Goal: Check status: Check status

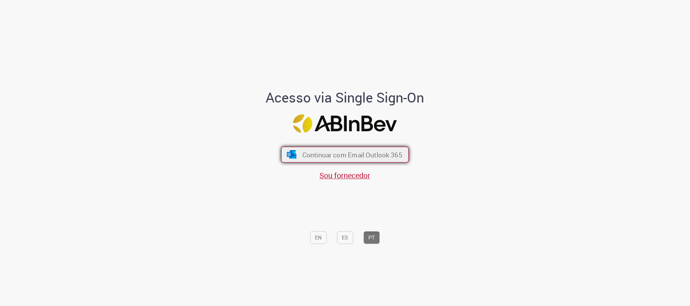
click at [302, 158] on span "Continuar com Email Outlook 365" at bounding box center [352, 155] width 100 height 9
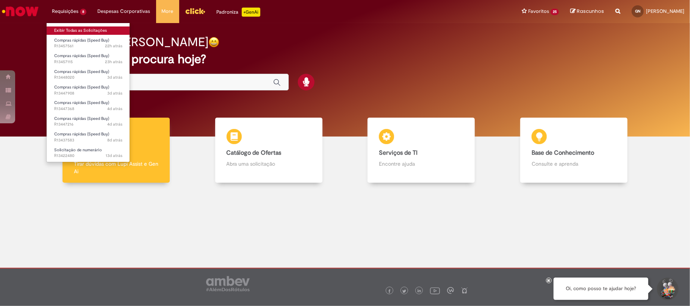
click at [86, 33] on link "Exibir Todas as Solicitações" at bounding box center [88, 31] width 83 height 8
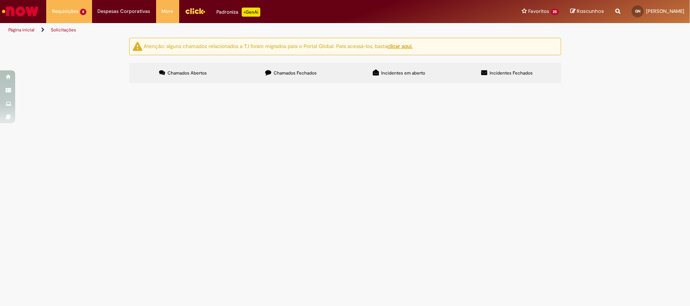
click at [0, 0] on span "GLP 7115" at bounding box center [0, 0] width 0 height 0
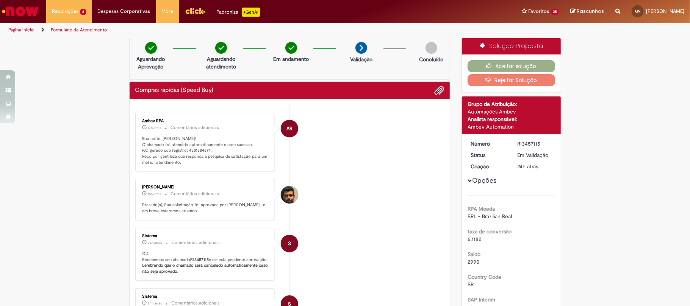
click at [195, 149] on p "Boa noite, [PERSON_NAME]! O chamado foi atendido automaticamente e com sucesso.…" at bounding box center [205, 151] width 126 height 30
copy p "4501384674"
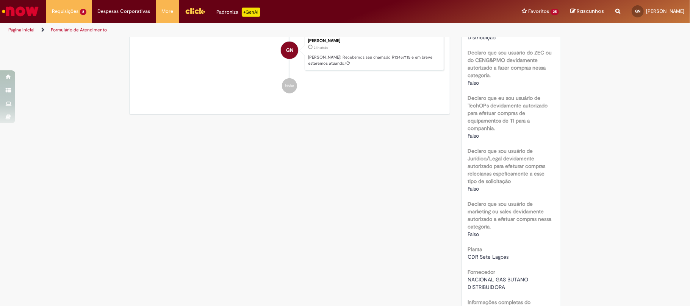
scroll to position [555, 0]
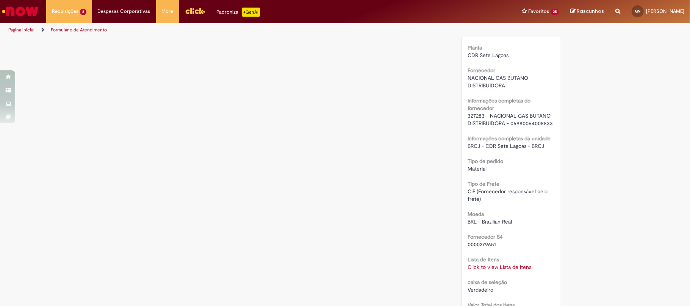
click at [500, 267] on link "Click to view Lista de Itens" at bounding box center [499, 267] width 64 height 7
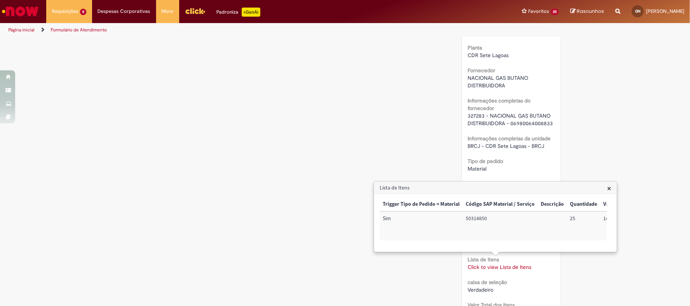
click at [470, 217] on td "50314850" at bounding box center [499, 226] width 75 height 29
copy td "50314850"
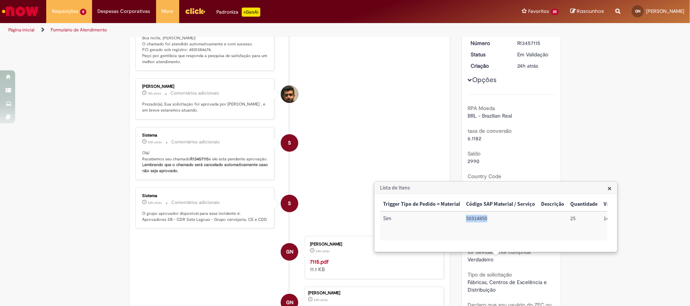
scroll to position [0, 0]
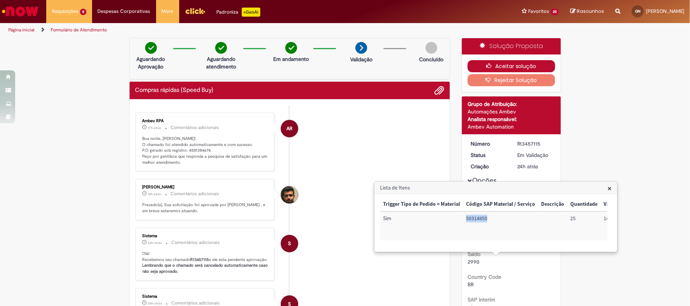
click at [476, 65] on button "Aceitar solução" at bounding box center [510, 66] width 87 height 12
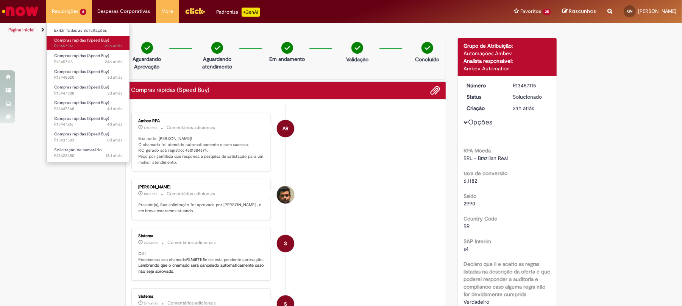
click at [83, 45] on span "22h atrás 22 horas atrás R13457561" at bounding box center [88, 46] width 68 height 6
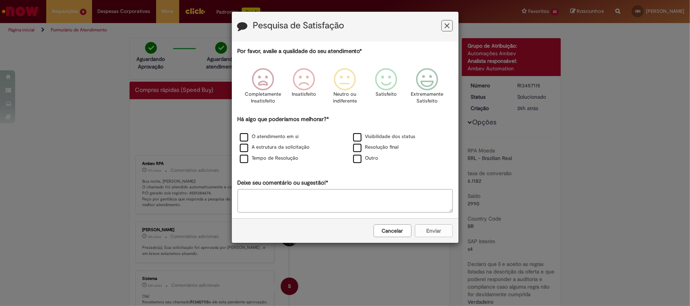
click at [452, 30] on div "Pesquisa de Satisfação" at bounding box center [345, 27] width 226 height 30
click at [442, 26] on button "Feedback" at bounding box center [446, 25] width 11 height 11
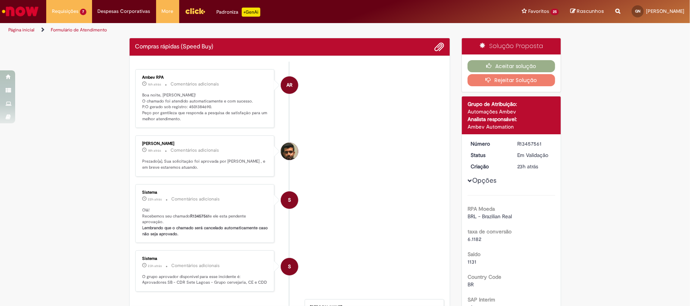
click at [196, 105] on p "Boa noite, [PERSON_NAME]! O chamado foi atendido automaticamente e com sucesso.…" at bounding box center [205, 107] width 126 height 30
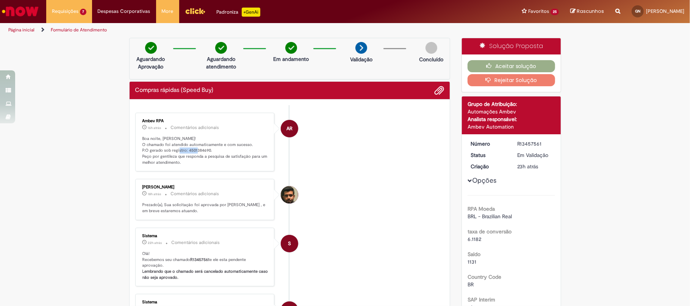
copy p "4501384690"
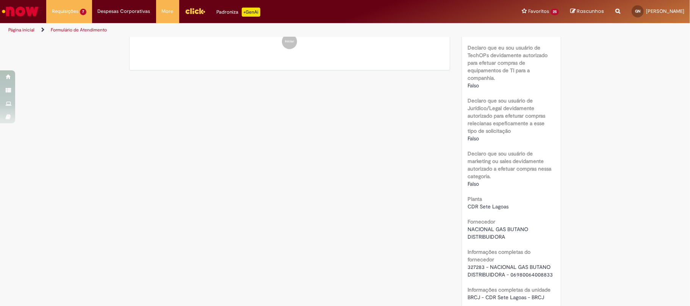
scroll to position [555, 0]
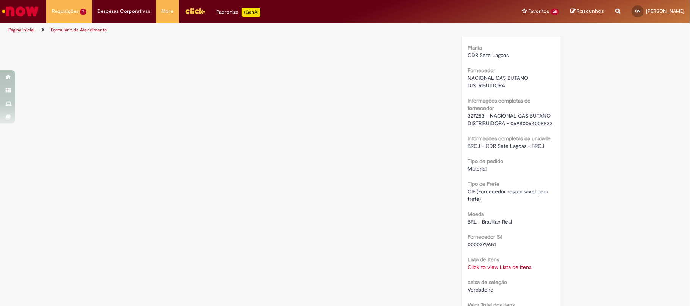
click at [490, 263] on b "Lista de Itens" at bounding box center [482, 259] width 31 height 7
click at [491, 263] on b "Lista de Itens" at bounding box center [482, 259] width 31 height 7
click at [493, 264] on link "Click to view Lista de Itens" at bounding box center [499, 267] width 64 height 7
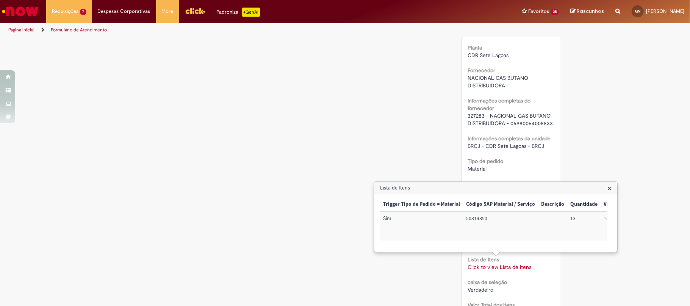
click at [484, 220] on td "50314850" at bounding box center [500, 226] width 75 height 29
copy td "50314850"
click at [601, 190] on h3 "Lista de Itens" at bounding box center [496, 188] width 242 height 12
click at [605, 189] on h3 "Lista de Itens" at bounding box center [496, 188] width 242 height 12
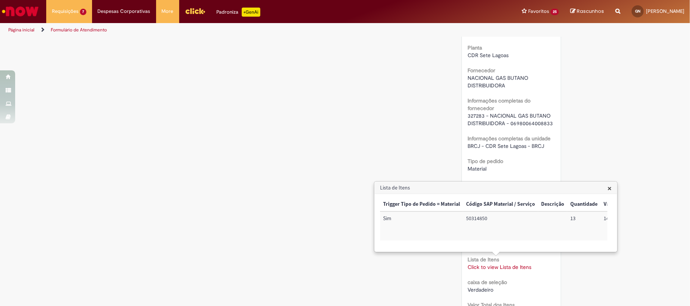
click at [607, 187] on span "×" at bounding box center [609, 188] width 4 height 10
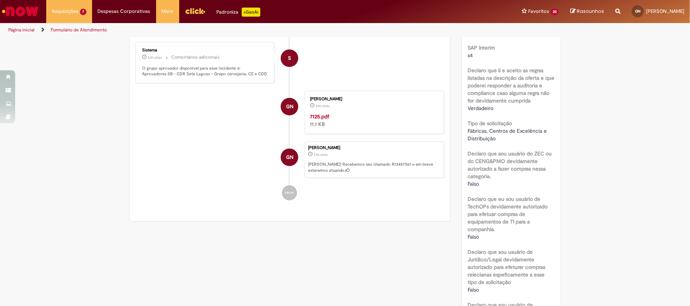
scroll to position [0, 0]
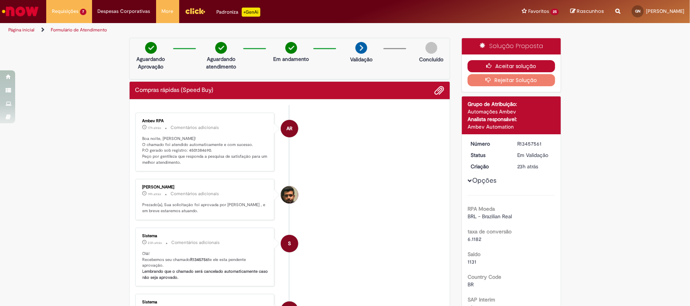
click at [474, 60] on button "Aceitar solução" at bounding box center [510, 66] width 87 height 12
